Goal: Check status: Check status

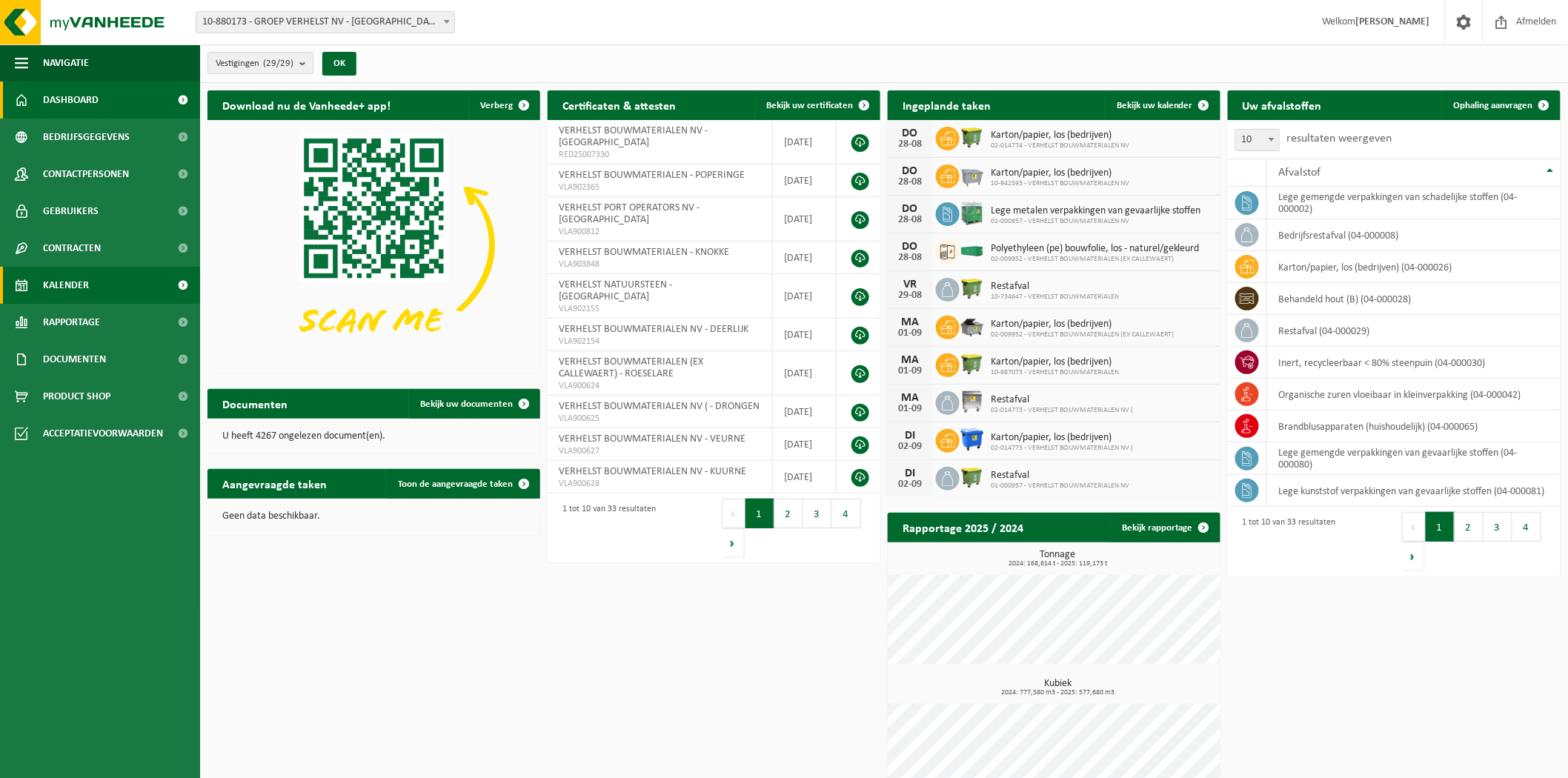
click at [70, 291] on span "Kalender" at bounding box center [66, 286] width 46 height 37
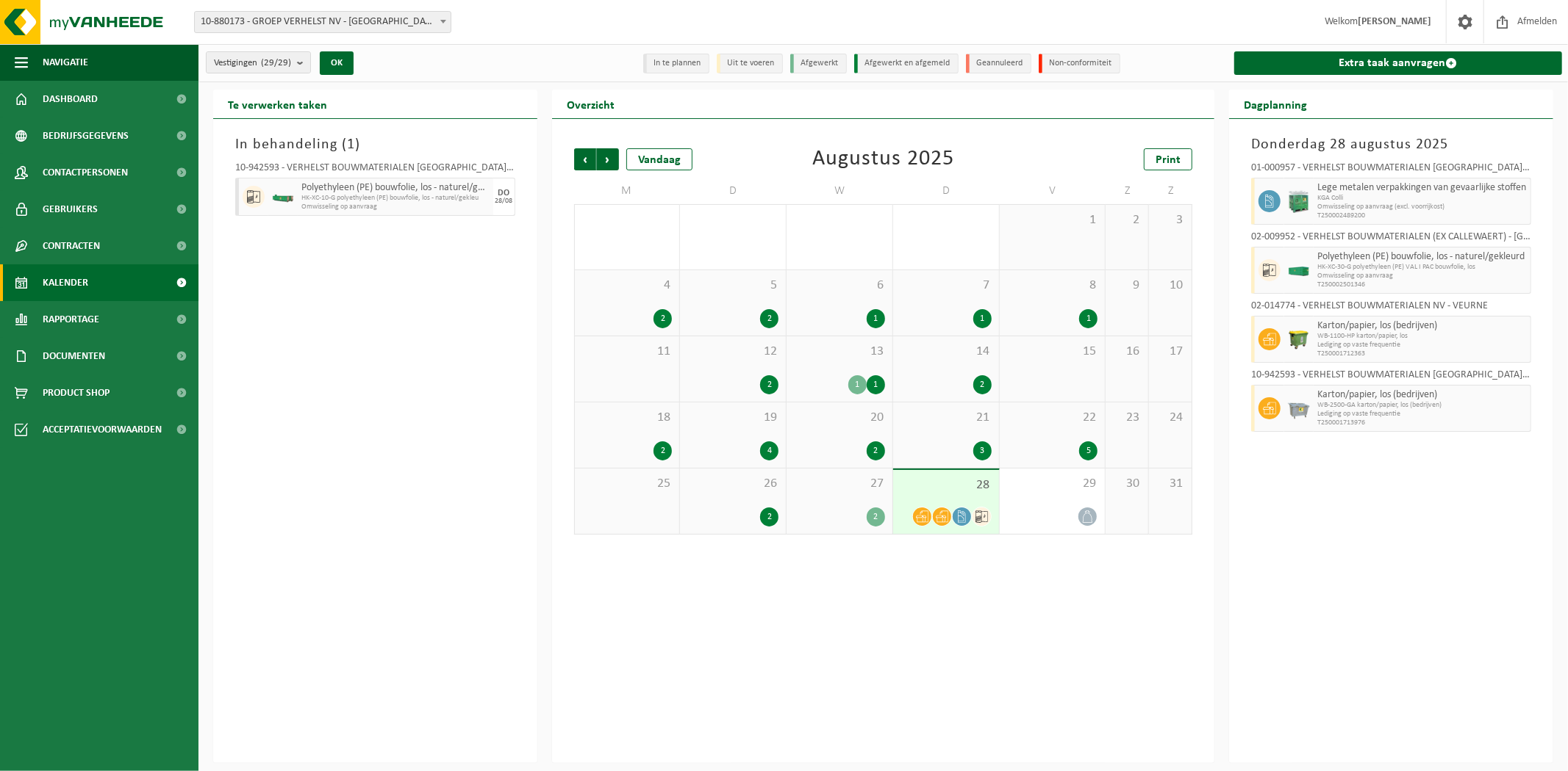
click at [395, 78] on div "Vestigingen (29/29) Alles selecteren Alles deselecteren Actieve selecteren GROE…" at bounding box center [883, 62] width 1369 height 38
click at [281, 62] on count "(29/29)" at bounding box center [276, 63] width 30 height 10
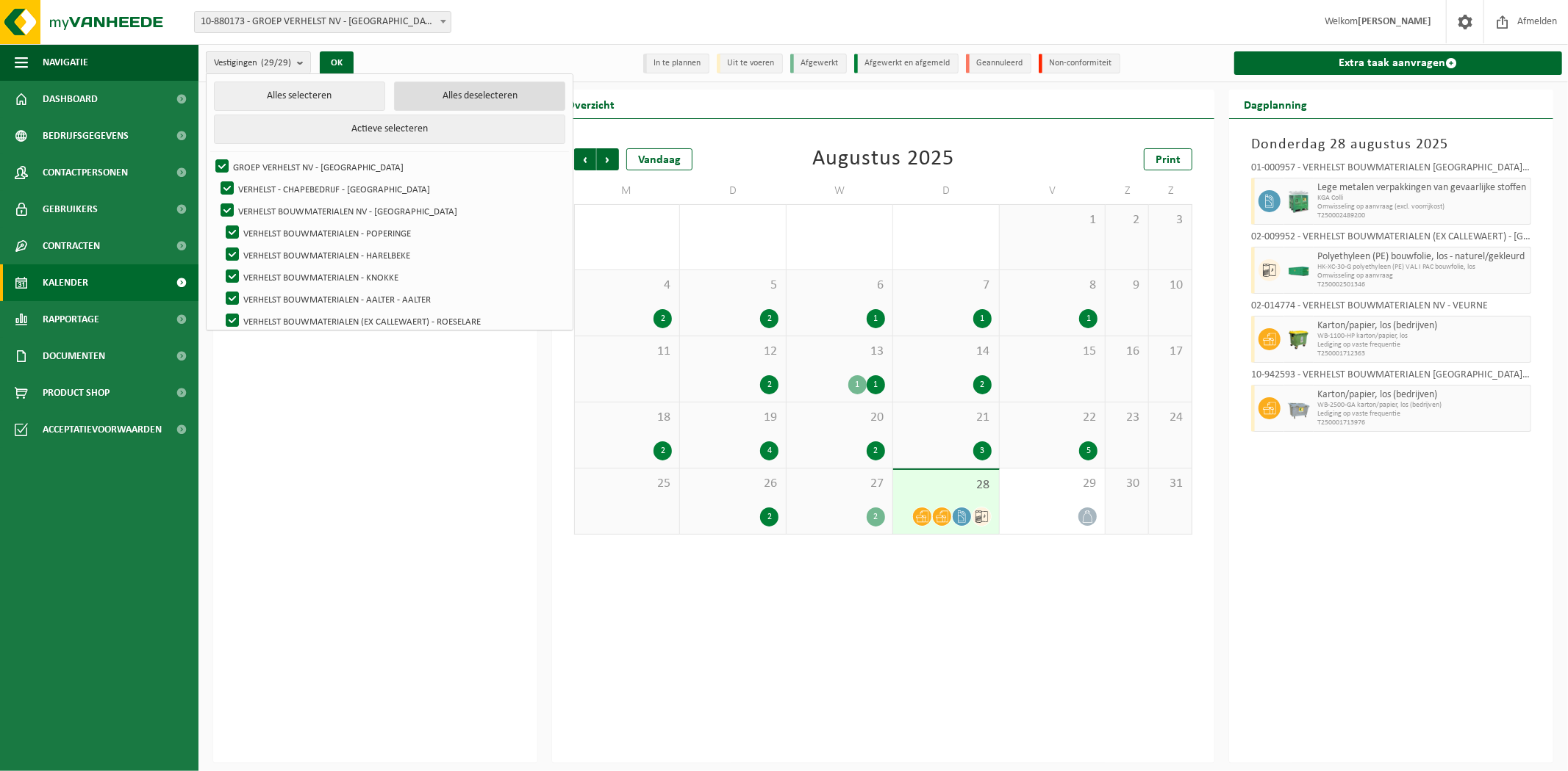
click at [449, 98] on button "Alles deselecteren" at bounding box center [479, 96] width 171 height 29
checkbox input "false"
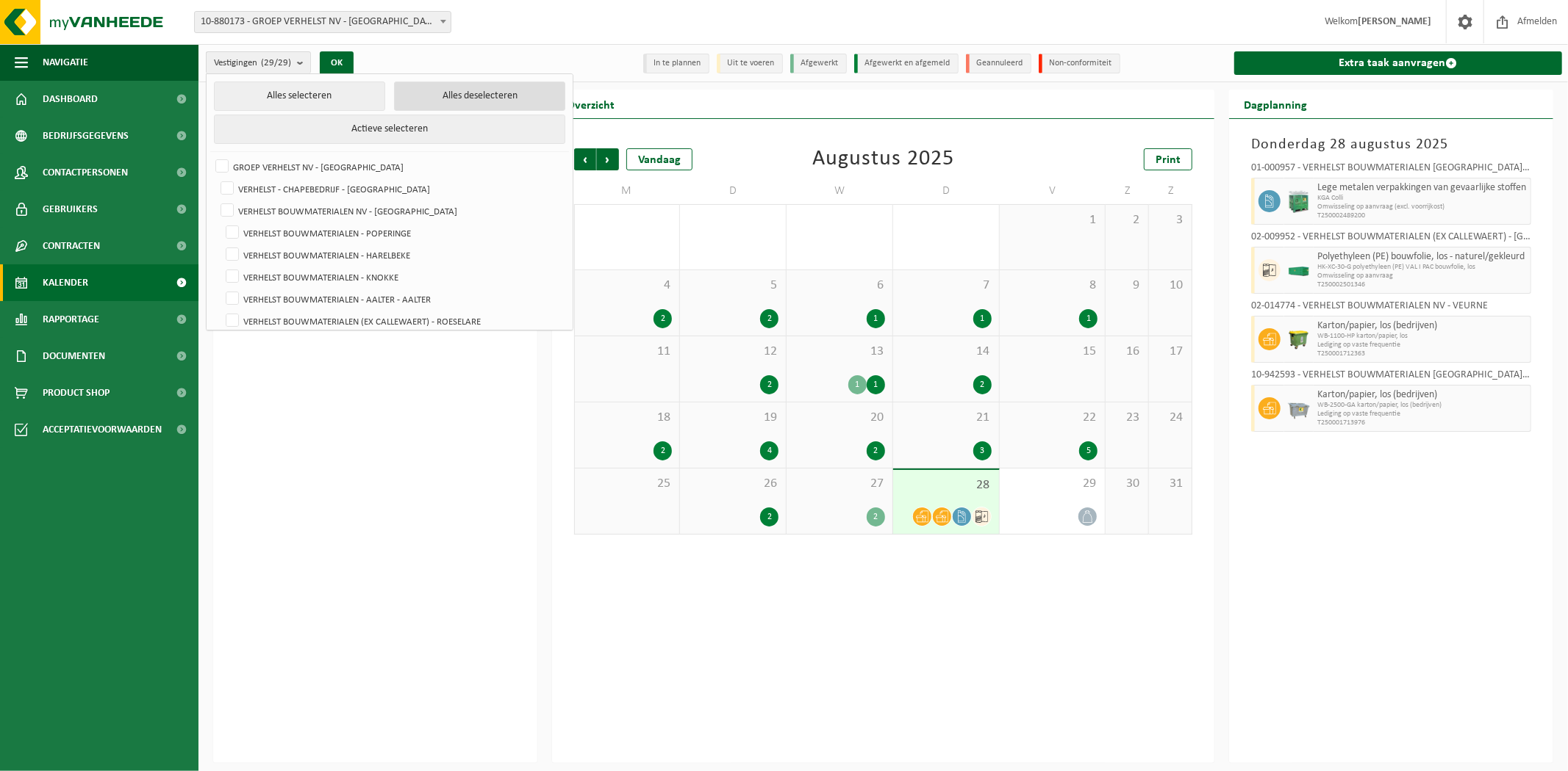
checkbox input "false"
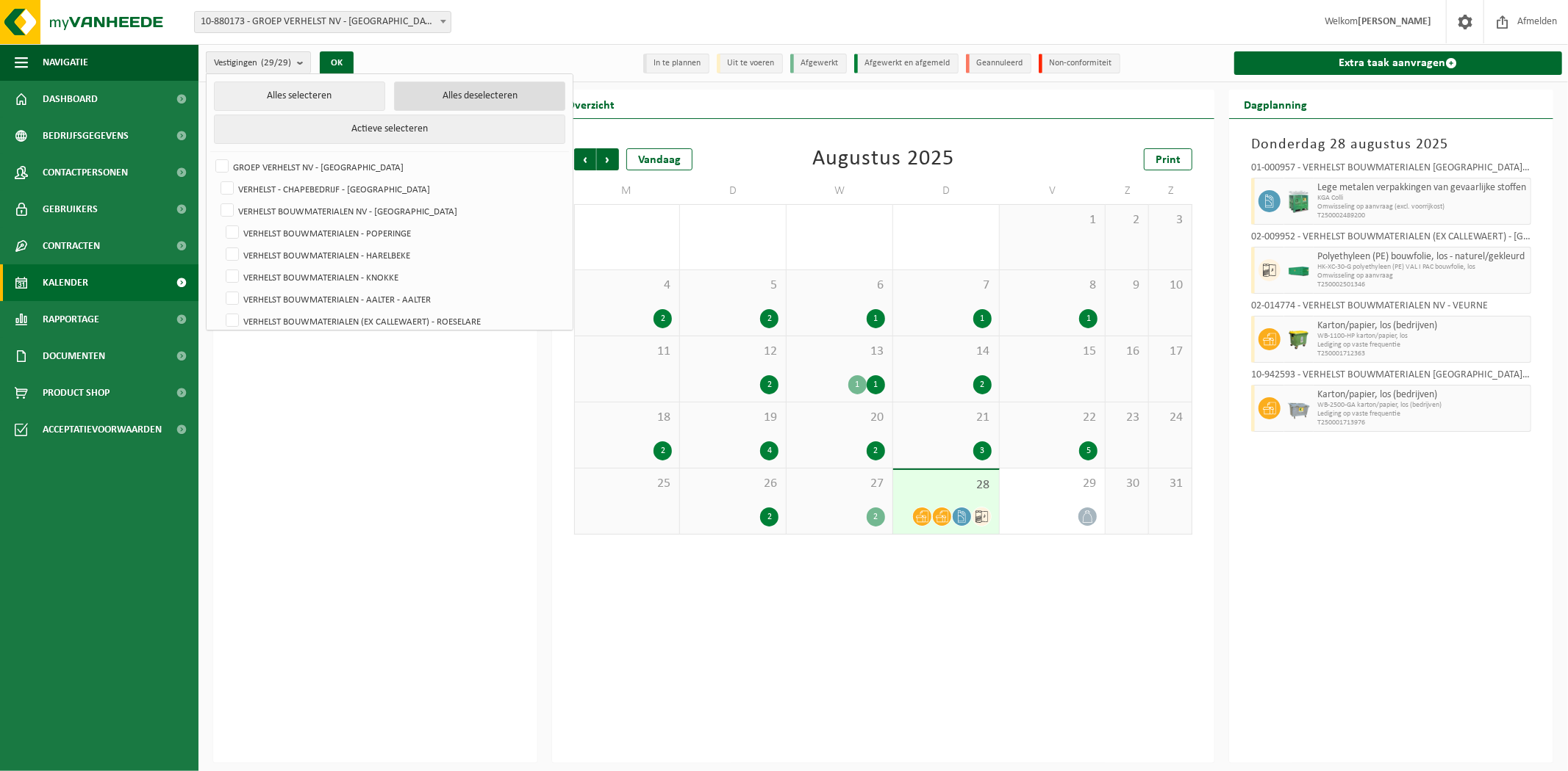
checkbox input "false"
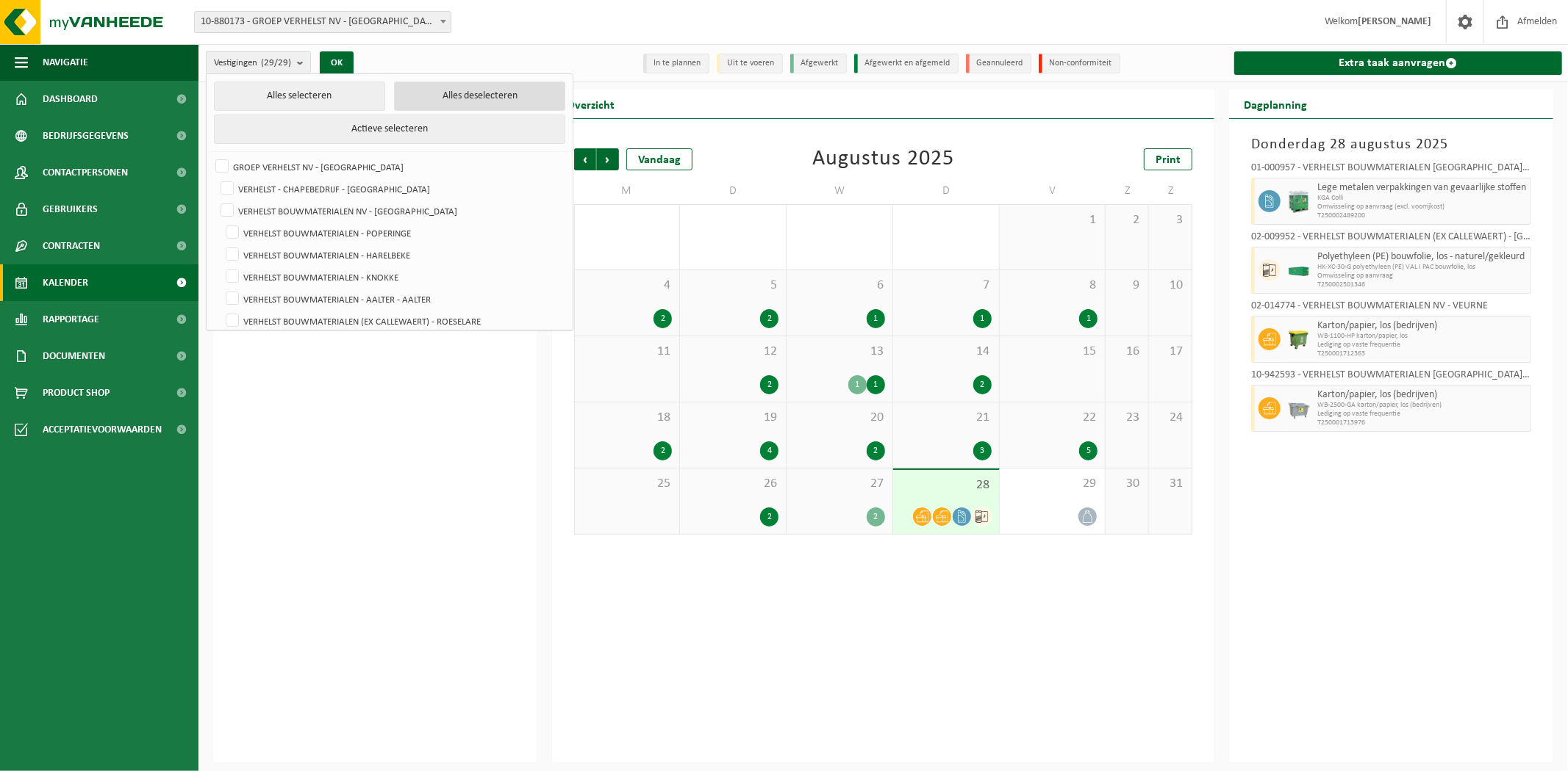
checkbox input "false"
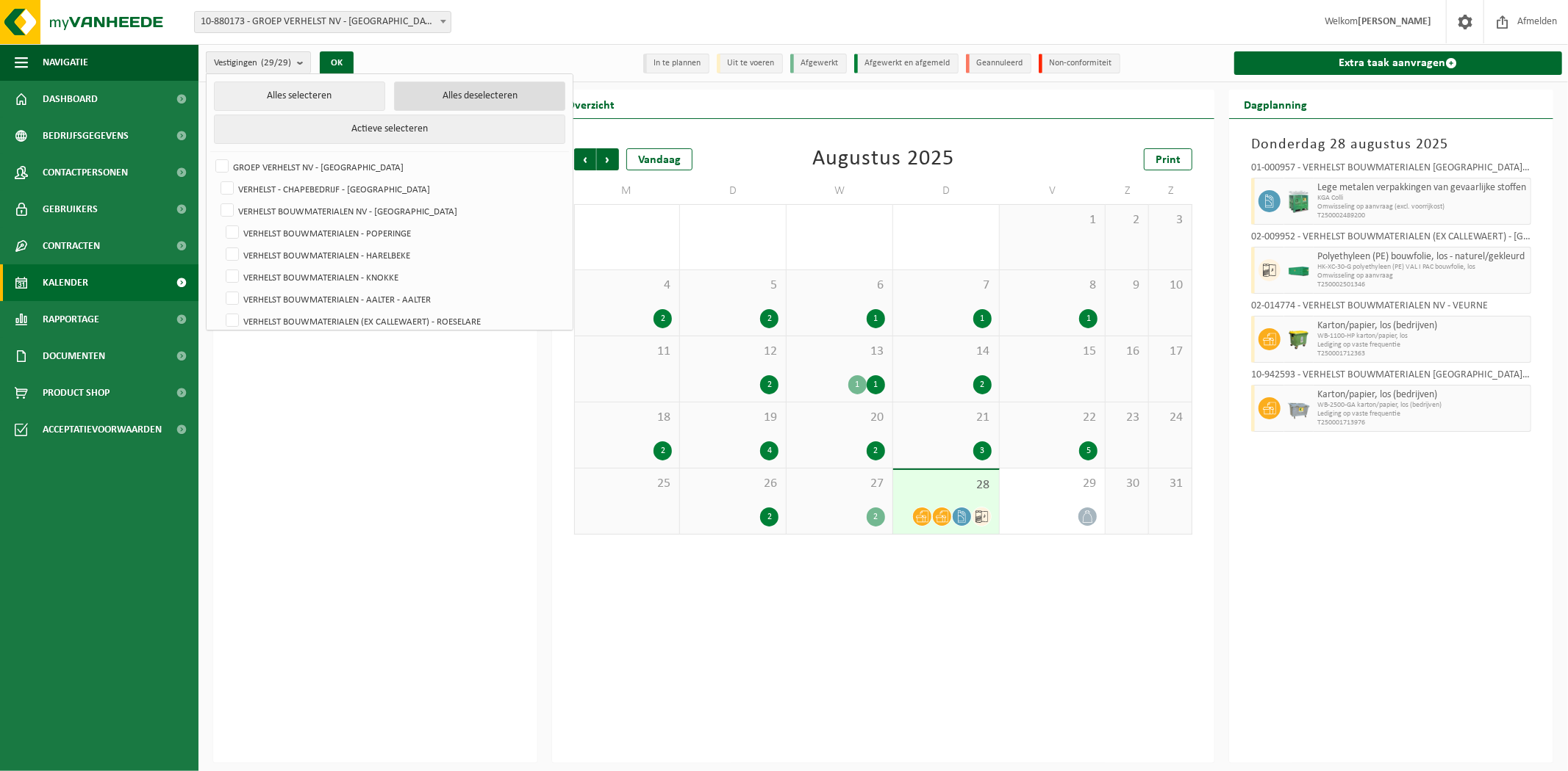
checkbox input "false"
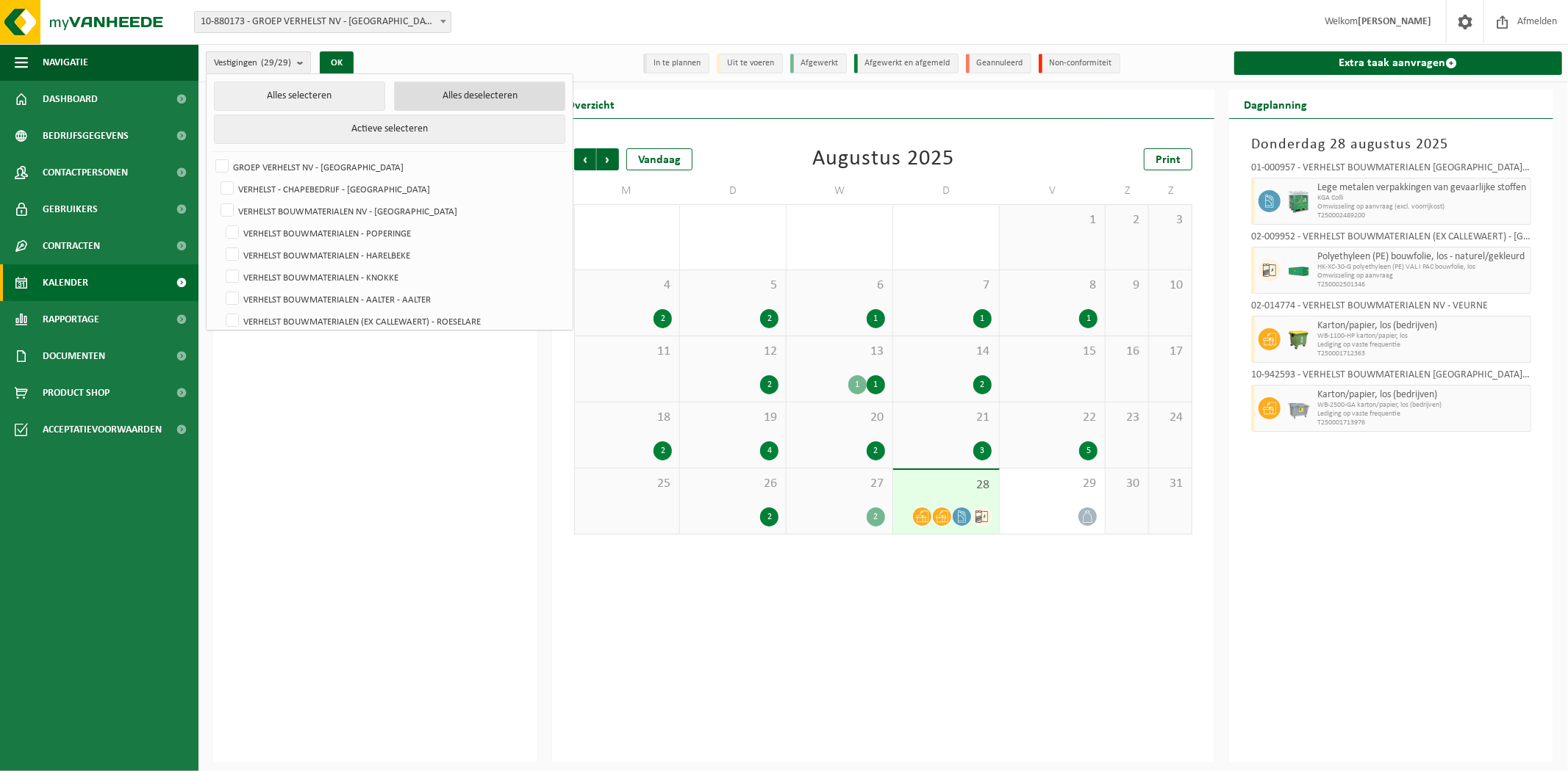
checkbox input "false"
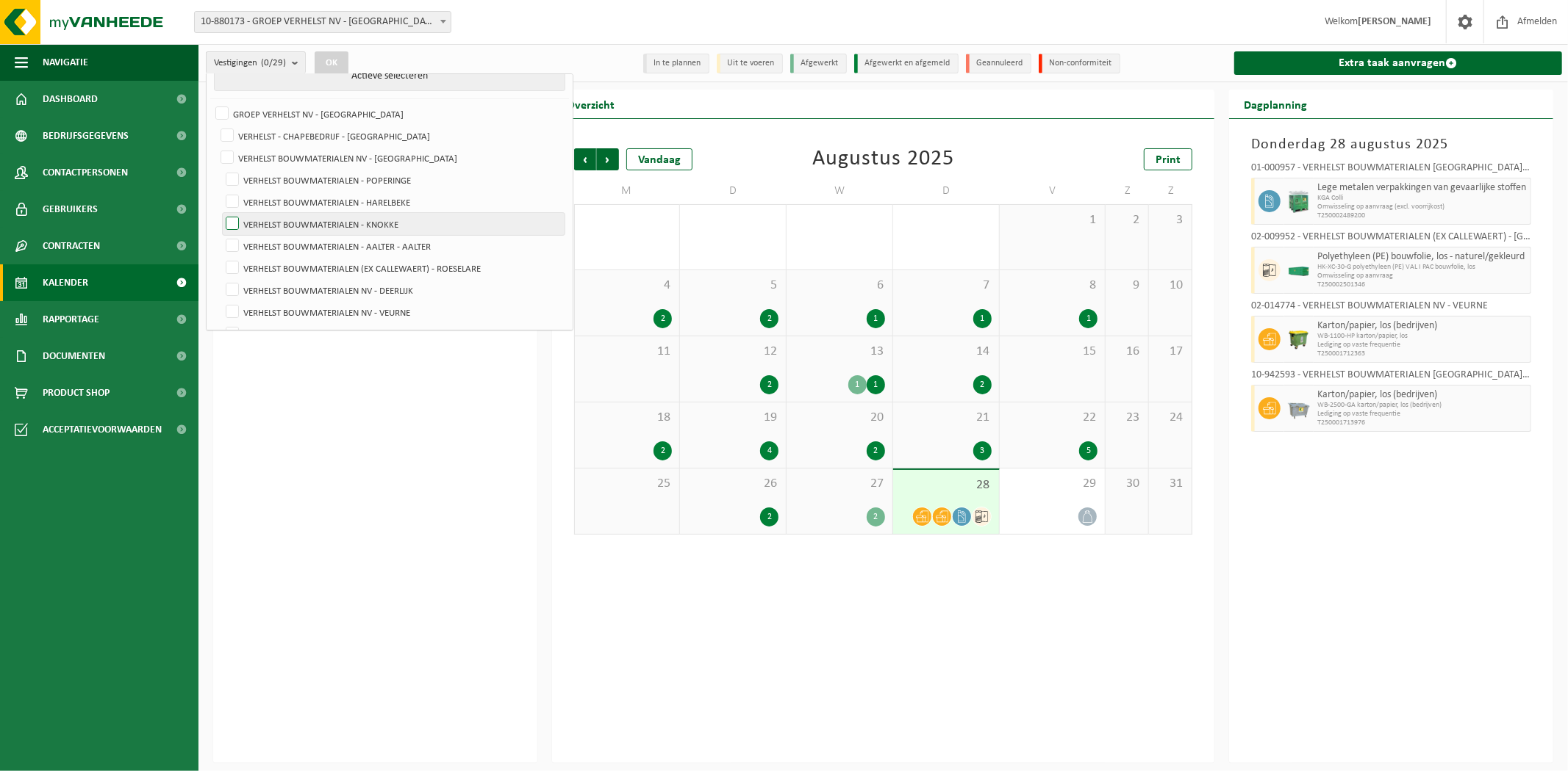
scroll to position [81, 0]
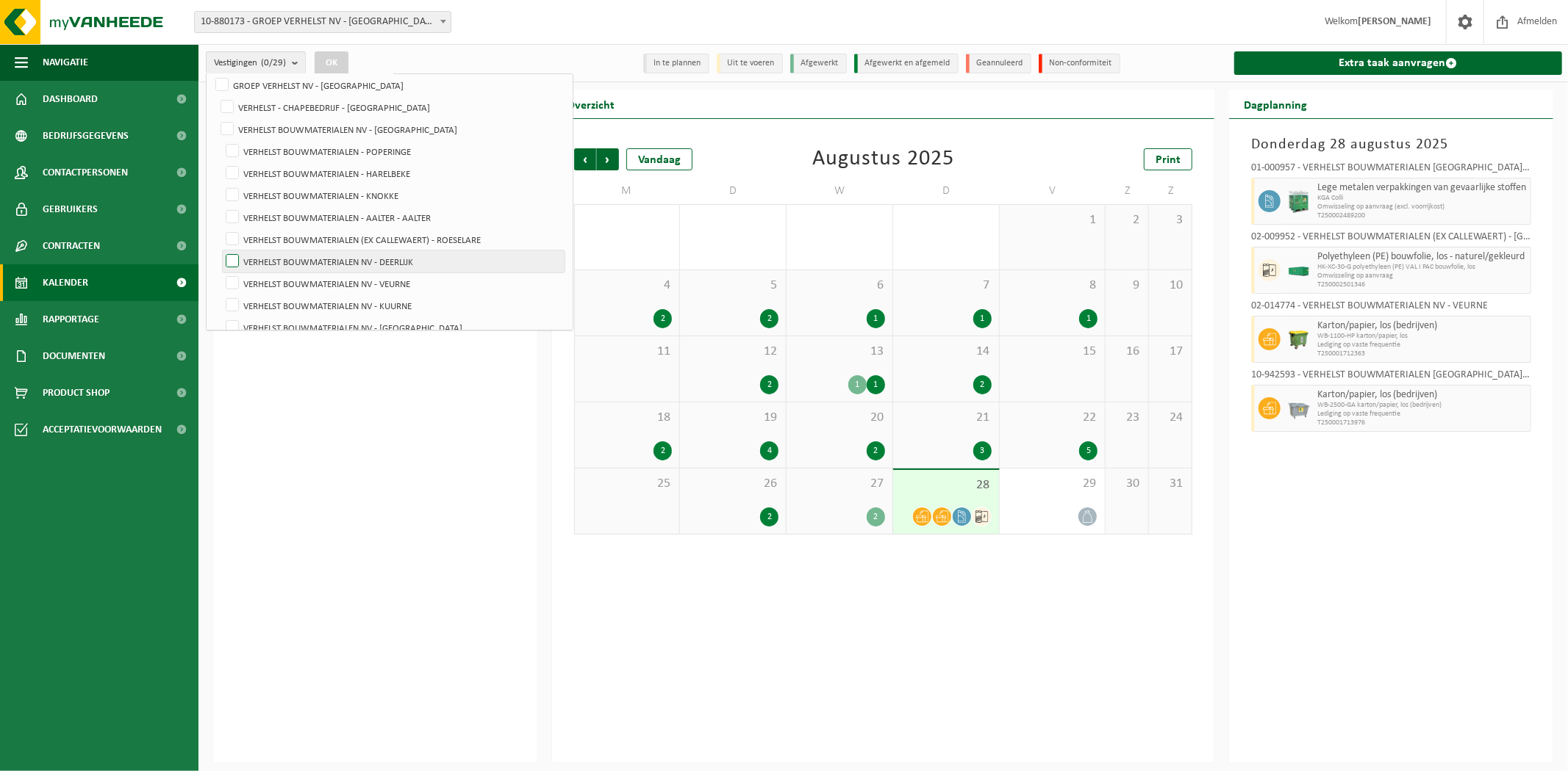
click at [405, 261] on label "VERHELST BOUWMATERIALEN NV - DEERLIJK" at bounding box center [393, 261] width 342 height 22
click at [220, 250] on input "VERHELST BOUWMATERIALEN NV - DEERLIJK" at bounding box center [219, 250] width 1 height 1
checkbox input "true"
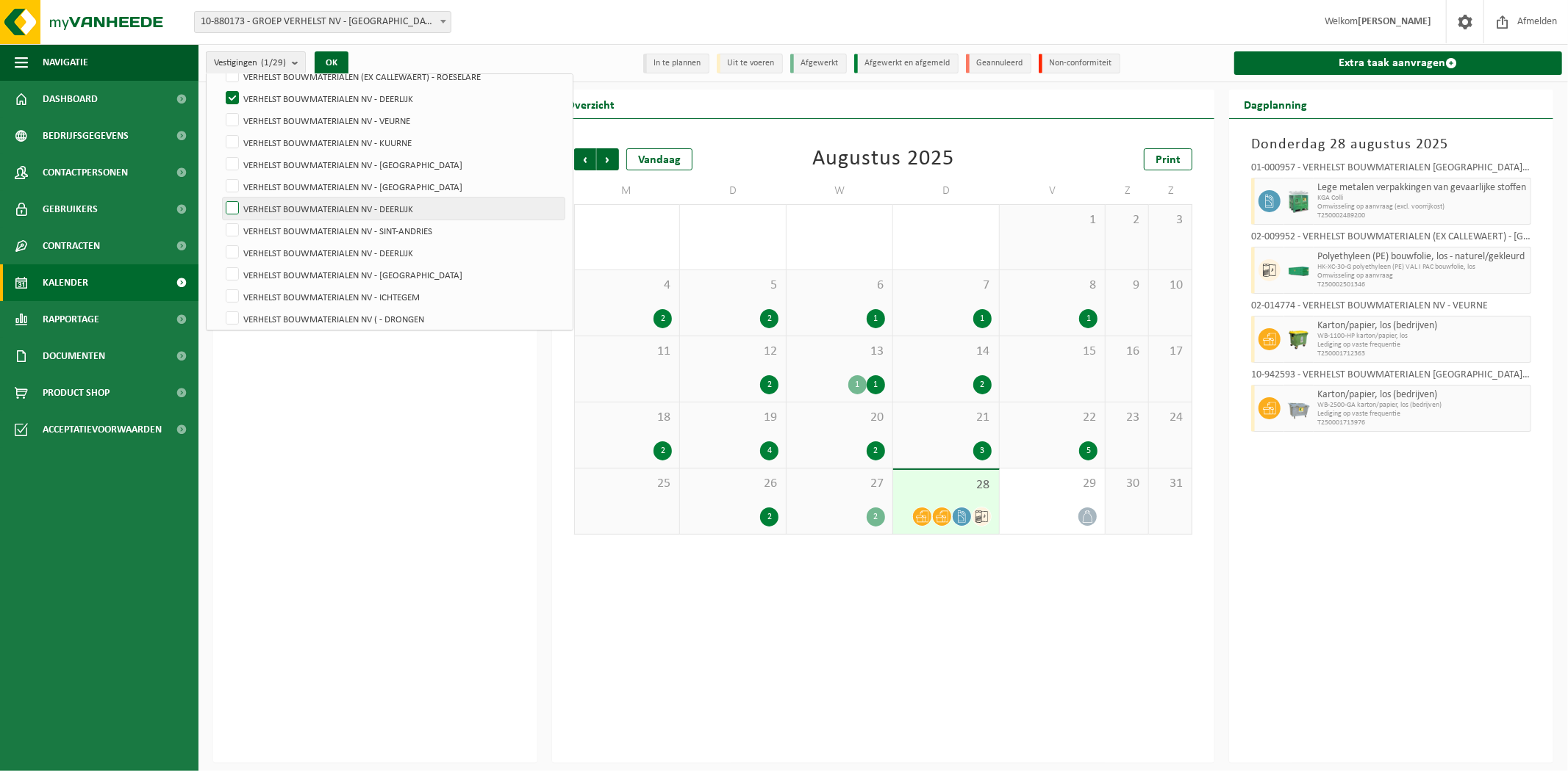
click at [378, 206] on label "VERHELST BOUWMATERIALEN NV - DEERLIJK" at bounding box center [393, 209] width 342 height 22
click at [220, 198] on input "VERHELST BOUWMATERIALEN NV - DEERLIJK" at bounding box center [219, 197] width 1 height 1
checkbox input "true"
click at [368, 250] on label "VERHELST BOUWMATERIALEN NV - DEERLIJK" at bounding box center [393, 252] width 342 height 22
click at [220, 241] on input "VERHELST BOUWMATERIALEN NV - DEERLIJK" at bounding box center [219, 241] width 1 height 1
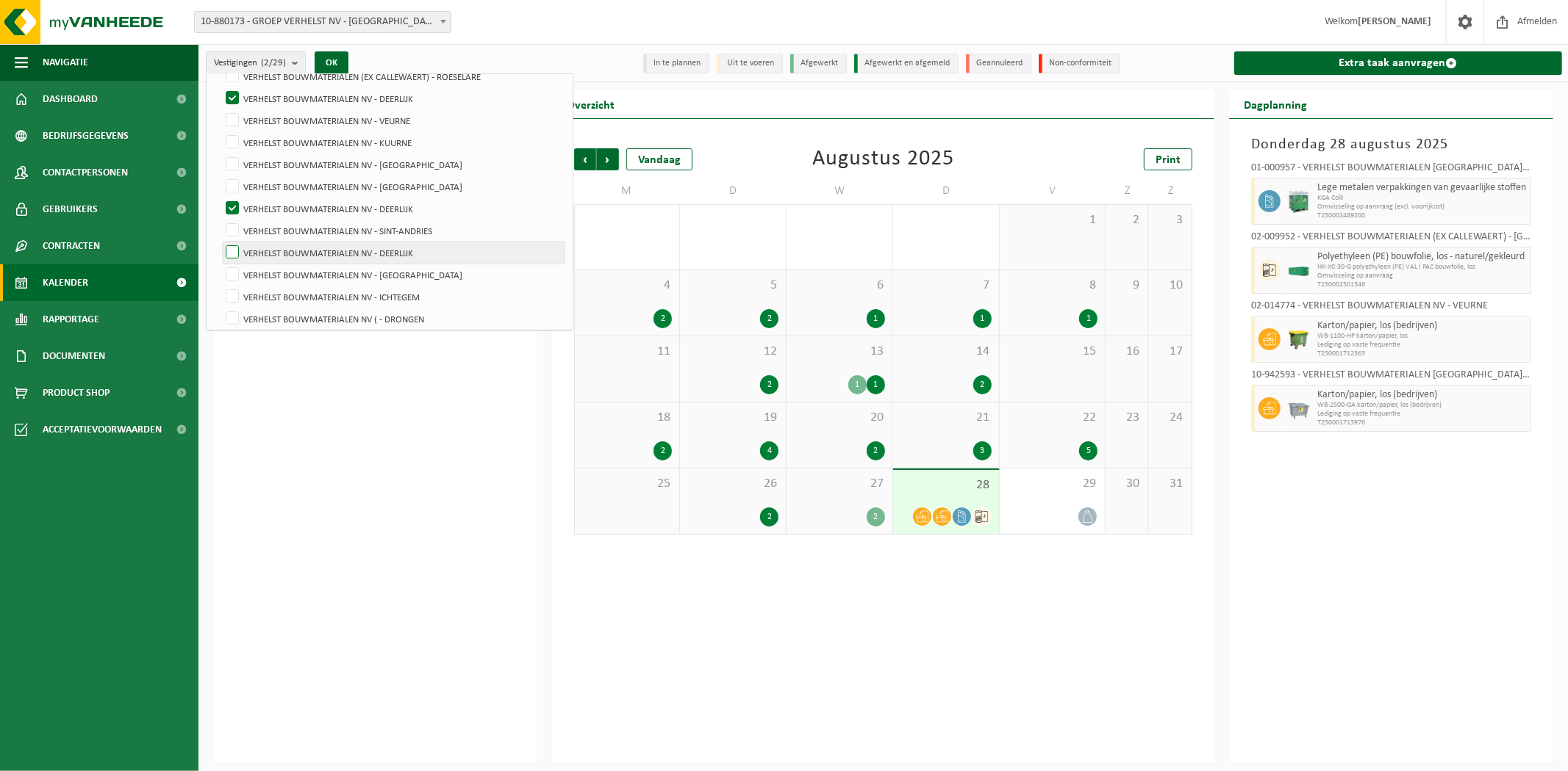
checkbox input "true"
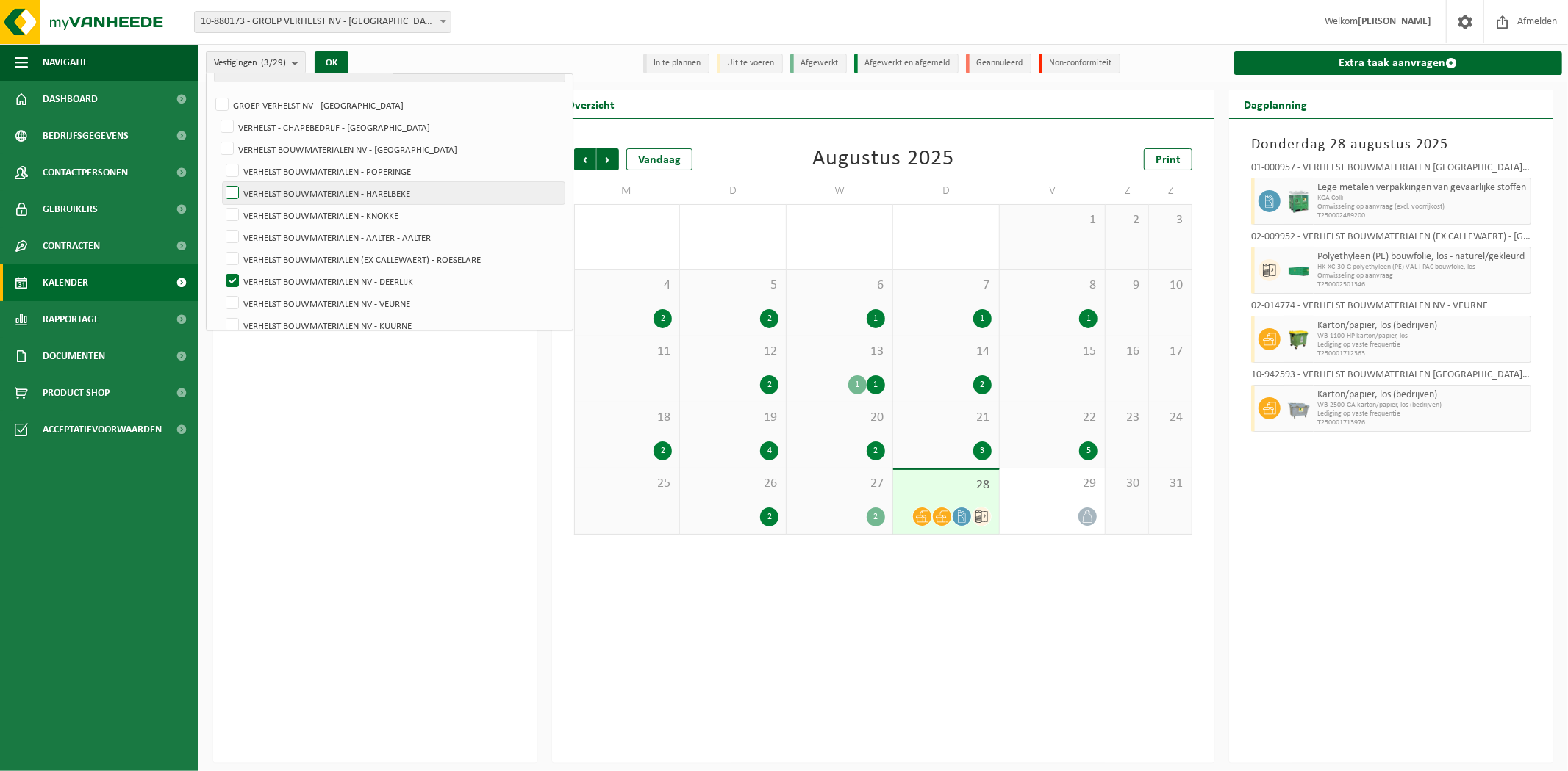
scroll to position [62, 0]
click at [335, 62] on button "OK" at bounding box center [331, 63] width 34 height 23
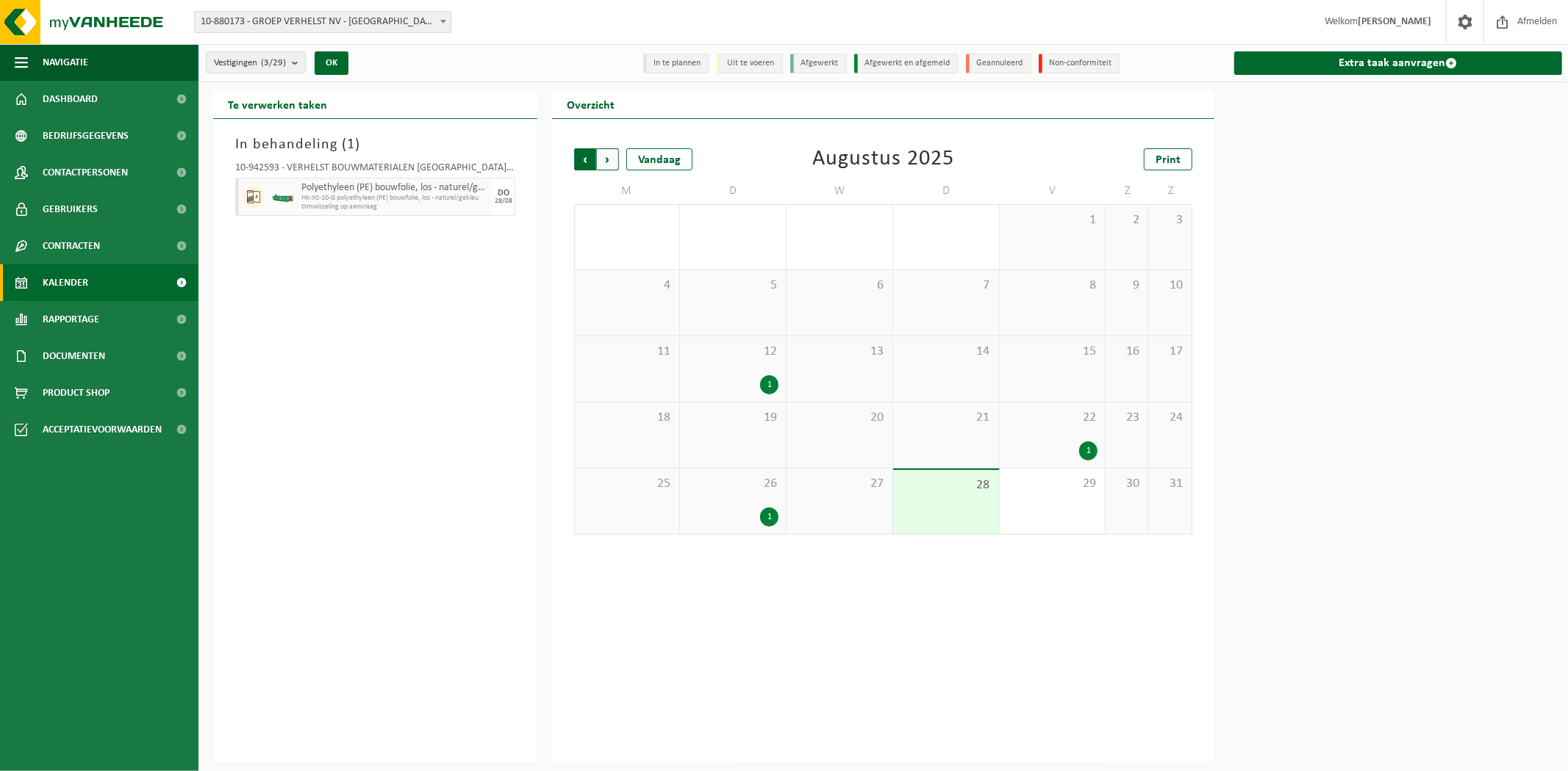
click at [614, 150] on span "Volgende" at bounding box center [607, 159] width 22 height 22
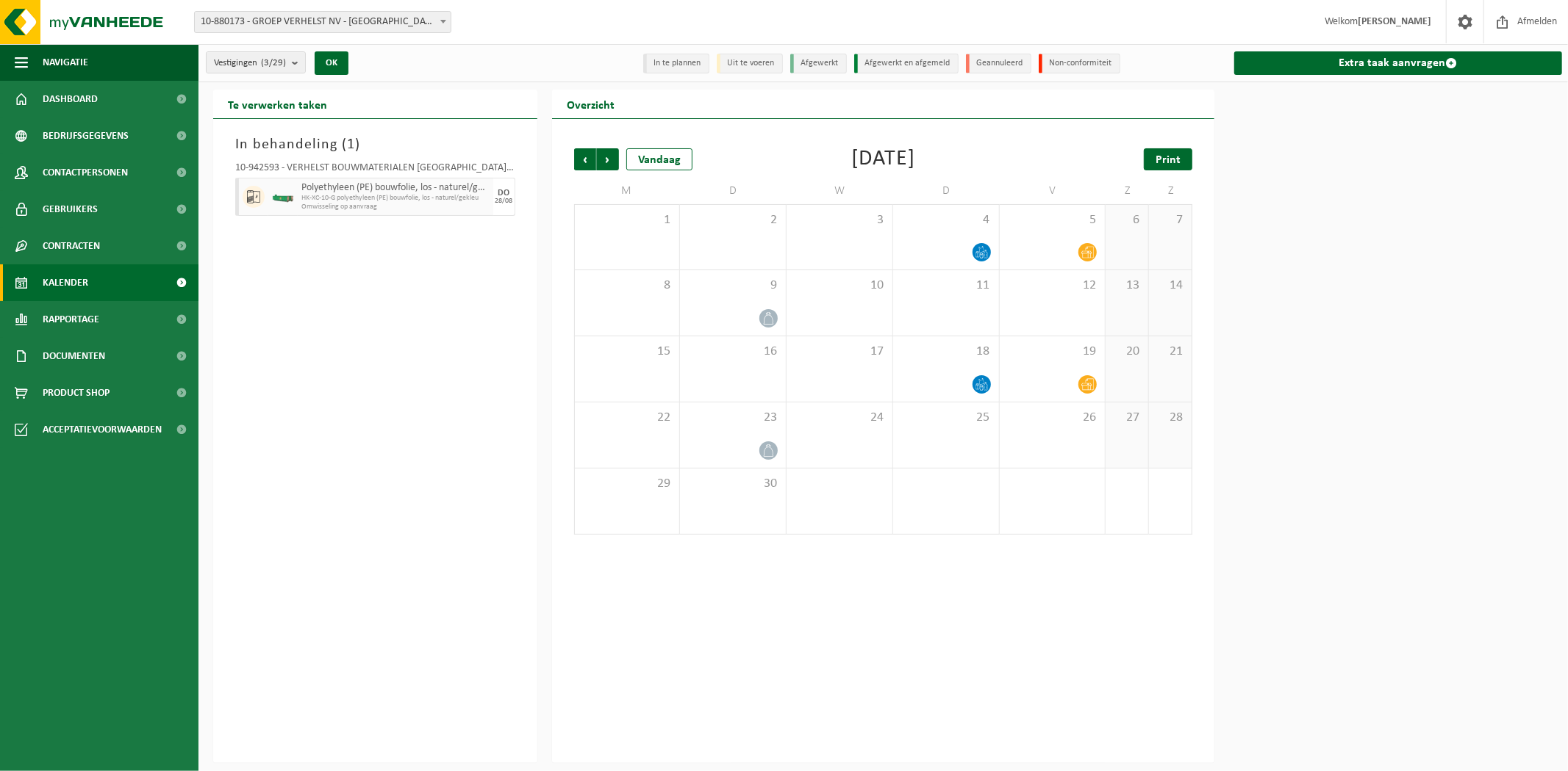
click at [1177, 164] on span "Print" at bounding box center [1168, 160] width 25 height 12
